Goal: Find specific page/section: Find specific page/section

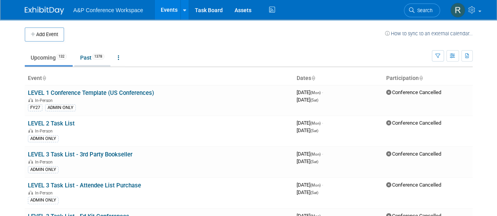
click at [82, 58] on link "Past 1378" at bounding box center [92, 57] width 36 height 15
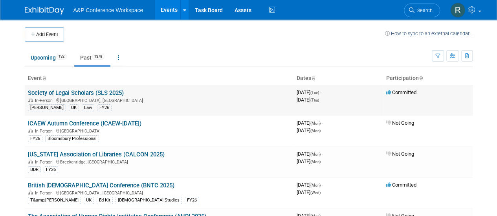
click at [119, 91] on link "Society of Legal Scholars (SLS 2025)" at bounding box center [76, 93] width 96 height 7
click at [43, 60] on link "Upcoming 132" at bounding box center [49, 57] width 48 height 15
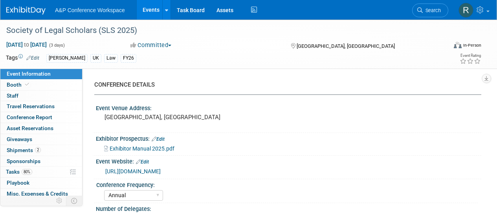
select select "Annual"
select select "Level 2"
select select "In-Person Booth"
select select "Law"
select select "[PERSON_NAME] Publishing"
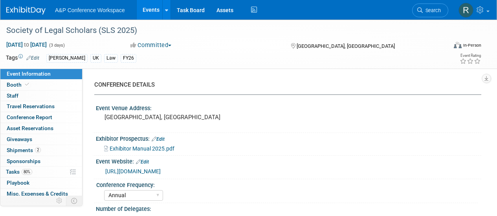
select select "[PERSON_NAME]"
select select "Ros Jubber"
select select "Networking/Commissioning"
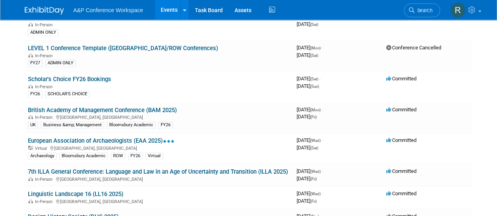
scroll to position [511, 0]
